Goal: Use online tool/utility: Utilize a website feature to perform a specific function

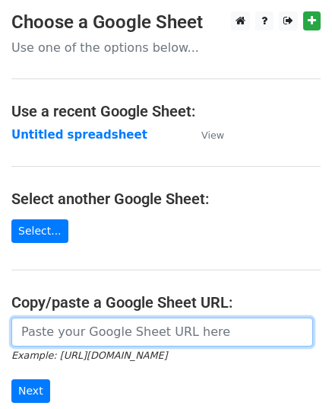
click at [56, 325] on input "url" at bounding box center [162, 331] width 302 height 29
paste input "[URL][DOMAIN_NAME]"
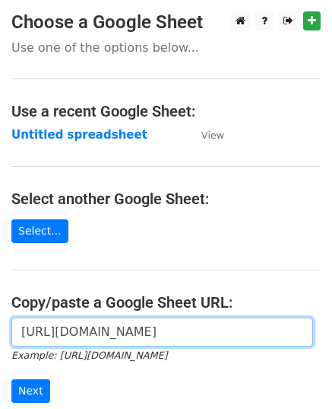
scroll to position [0, 317]
type input "[URL][DOMAIN_NAME]"
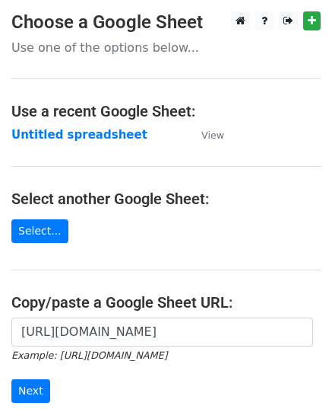
click at [27, 402] on div "[URL][DOMAIN_NAME] Example: [URL][DOMAIN_NAME] Next" at bounding box center [166, 367] width 332 height 100
click at [33, 390] on input "Next" at bounding box center [30, 391] width 39 height 24
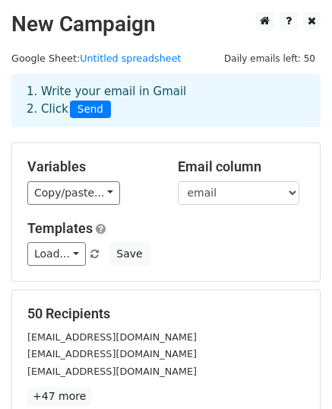
scroll to position [240, 0]
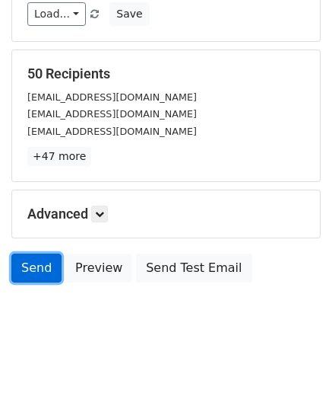
click at [38, 269] on link "Send" at bounding box center [36, 267] width 50 height 29
